Goal: Task Accomplishment & Management: Use online tool/utility

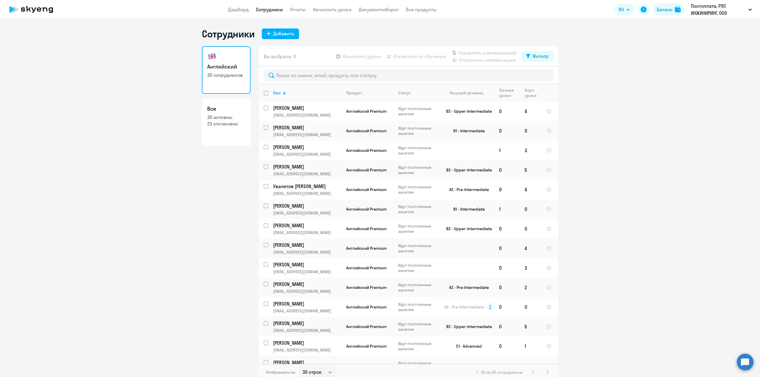
select select "30"
click at [292, 75] on input "text" at bounding box center [409, 75] width 290 height 12
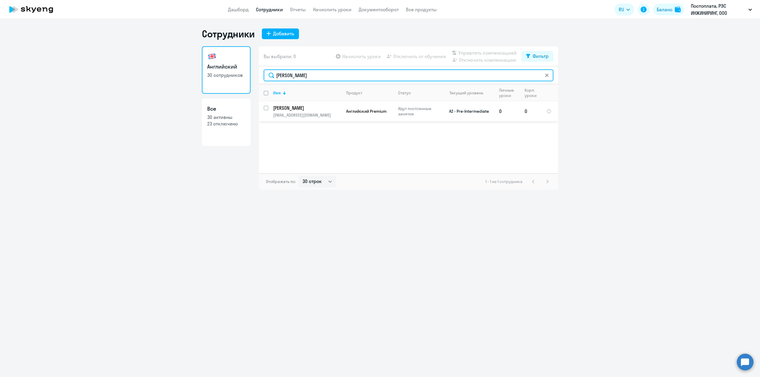
type input "[PERSON_NAME]"
click at [267, 108] on input "select row 41358345" at bounding box center [270, 112] width 12 height 12
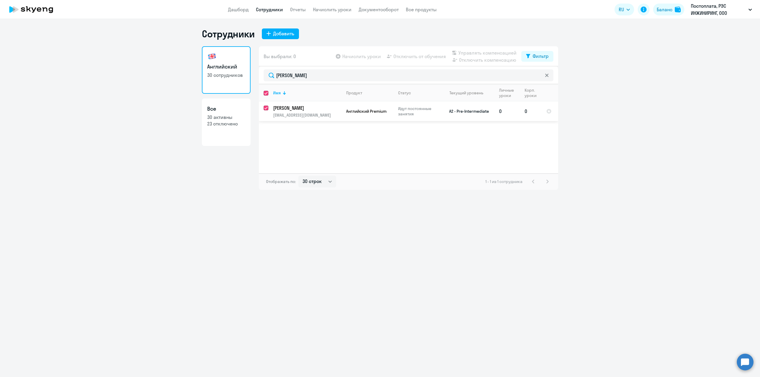
checkbox input "true"
click at [363, 55] on span "Начислить уроки" at bounding box center [361, 56] width 39 height 7
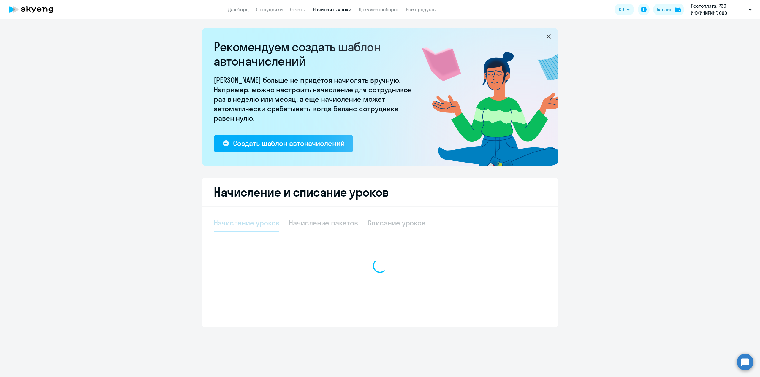
select select "10"
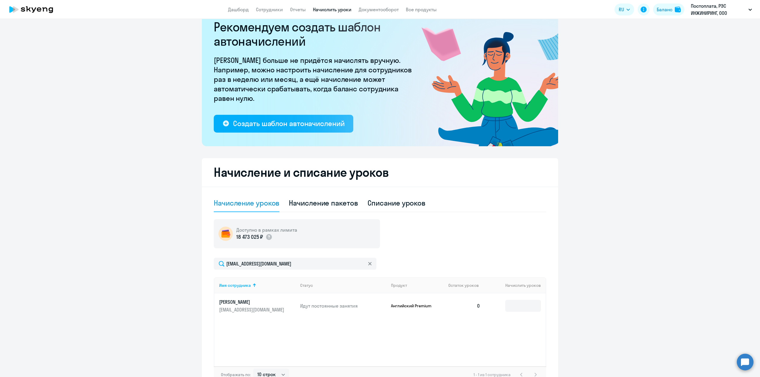
scroll to position [59, 0]
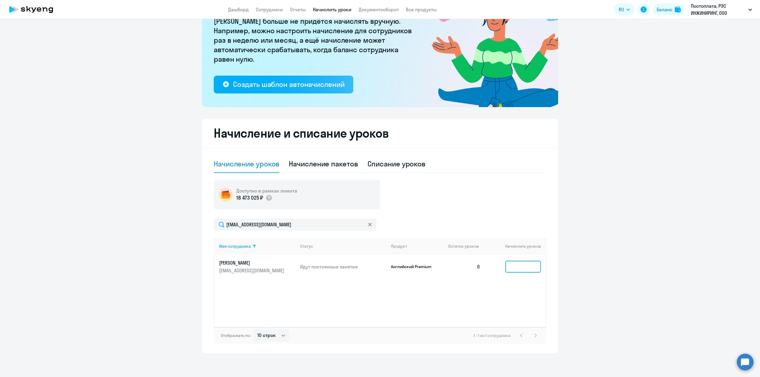
click at [513, 270] on input at bounding box center [523, 267] width 36 height 12
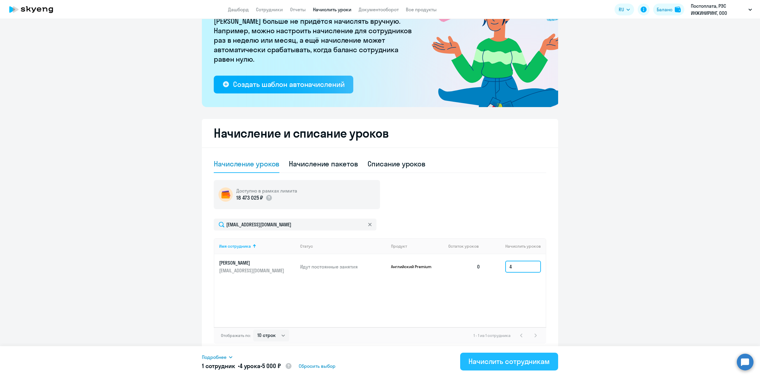
type input "4"
click at [503, 361] on div "Начислить сотрудникам" at bounding box center [508, 361] width 81 height 9
